Goal: Book appointment/travel/reservation

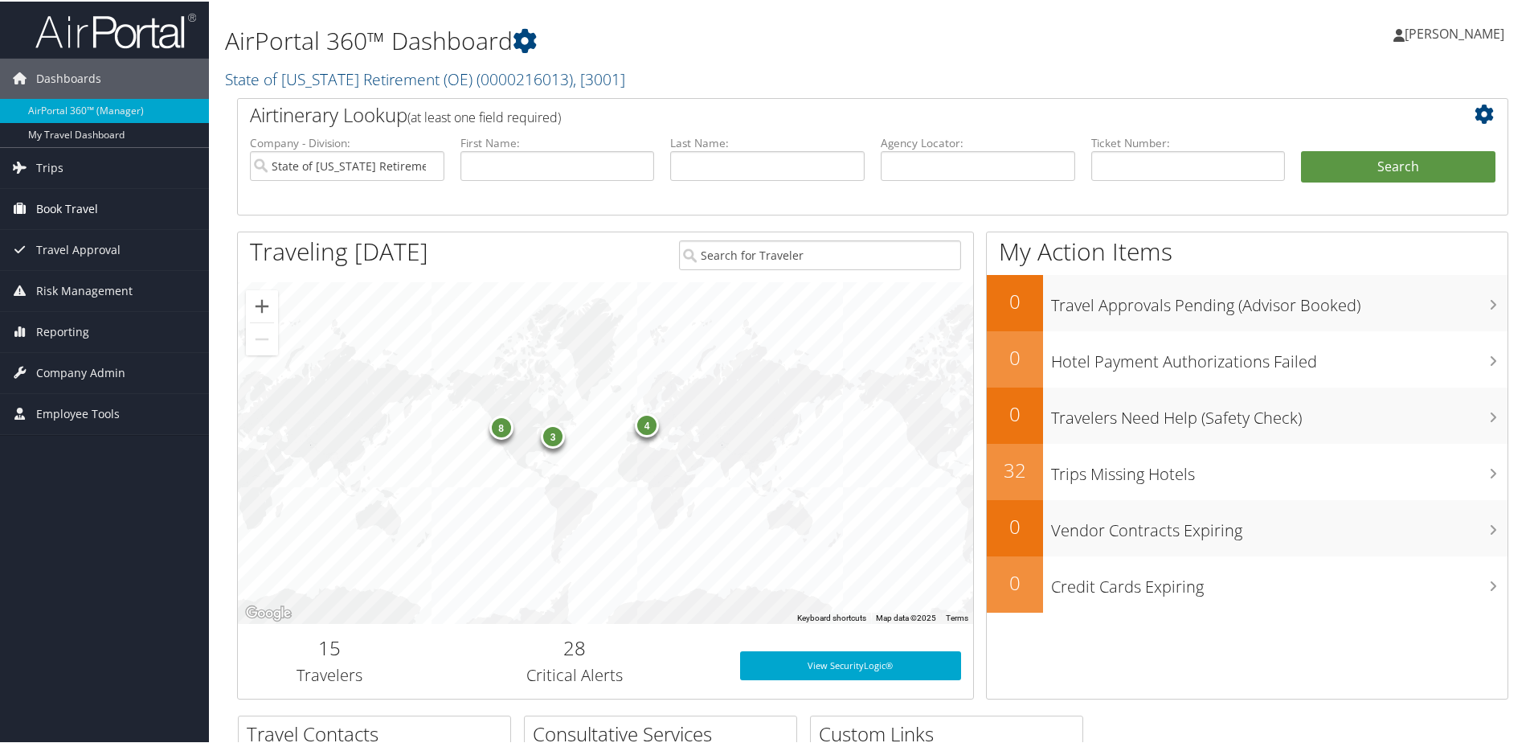
click at [46, 216] on span "Book Travel" at bounding box center [67, 207] width 62 height 40
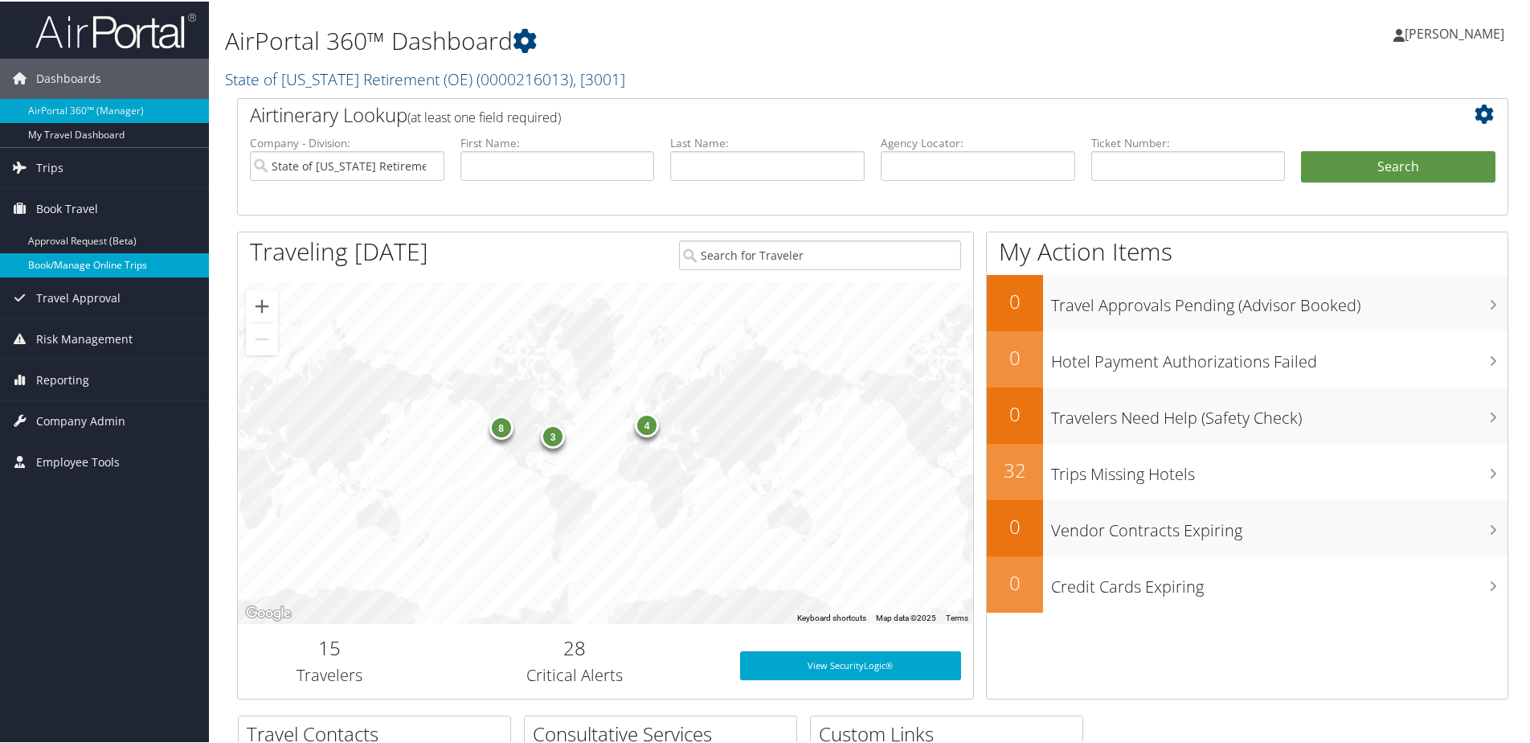
click at [60, 268] on link "Book/Manage Online Trips" at bounding box center [104, 264] width 209 height 24
